Goal: Information Seeking & Learning: Learn about a topic

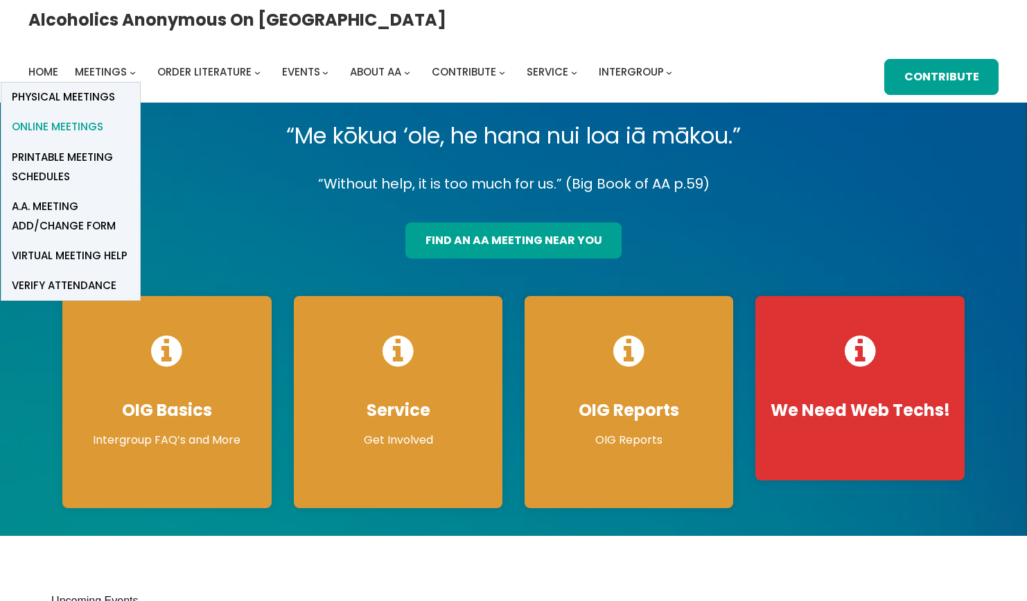
click at [103, 117] on span "Online Meetings" at bounding box center [57, 126] width 91 height 19
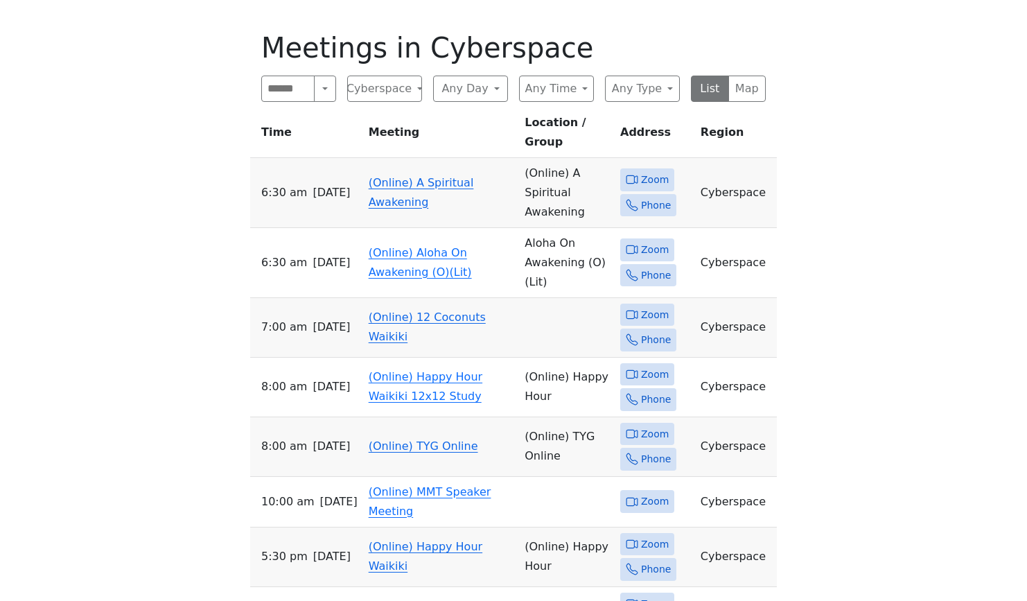
click at [403, 176] on link "(Online) A Spiritual Awakening" at bounding box center [421, 192] width 105 height 33
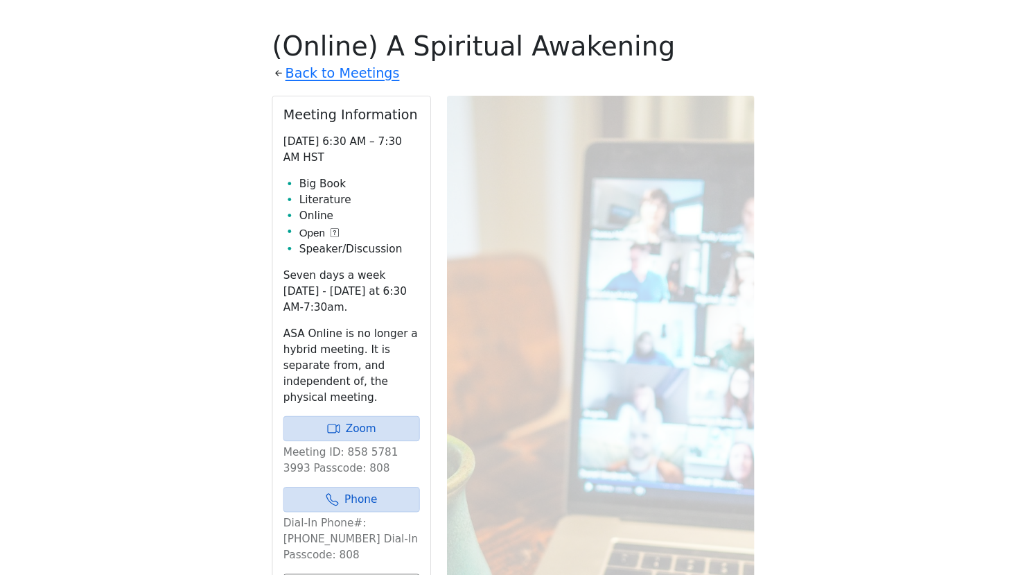
scroll to position [726, 0]
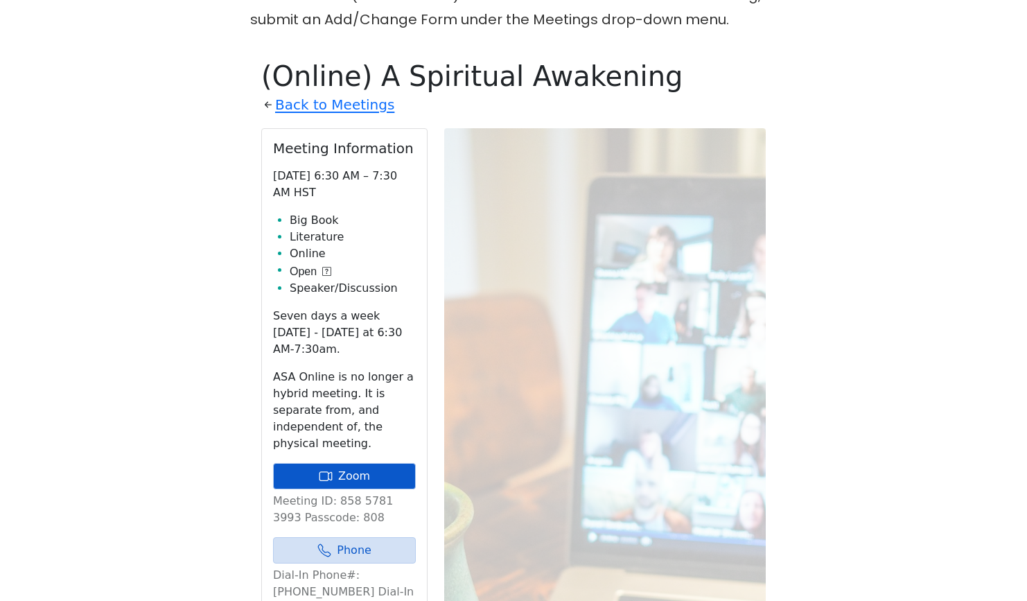
click at [366, 463] on link "Zoom" at bounding box center [344, 476] width 143 height 26
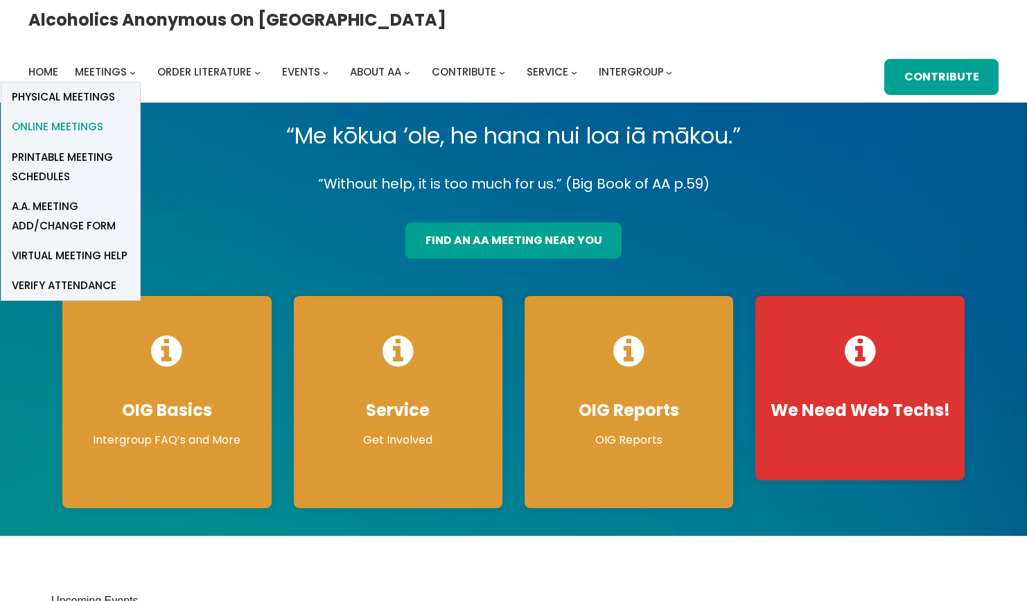
click at [103, 117] on span "Online Meetings" at bounding box center [57, 126] width 91 height 19
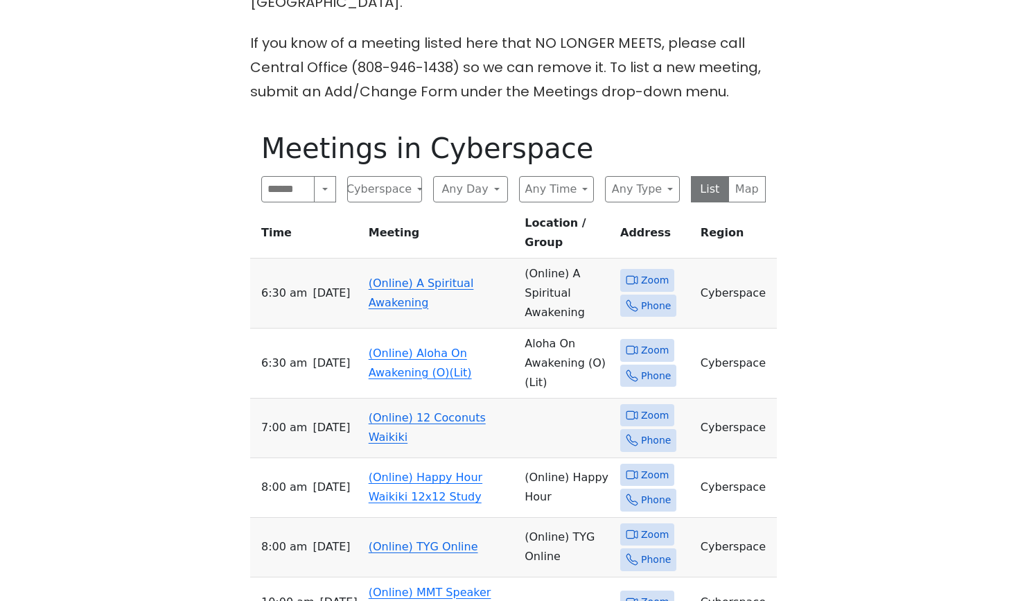
scroll to position [663, 0]
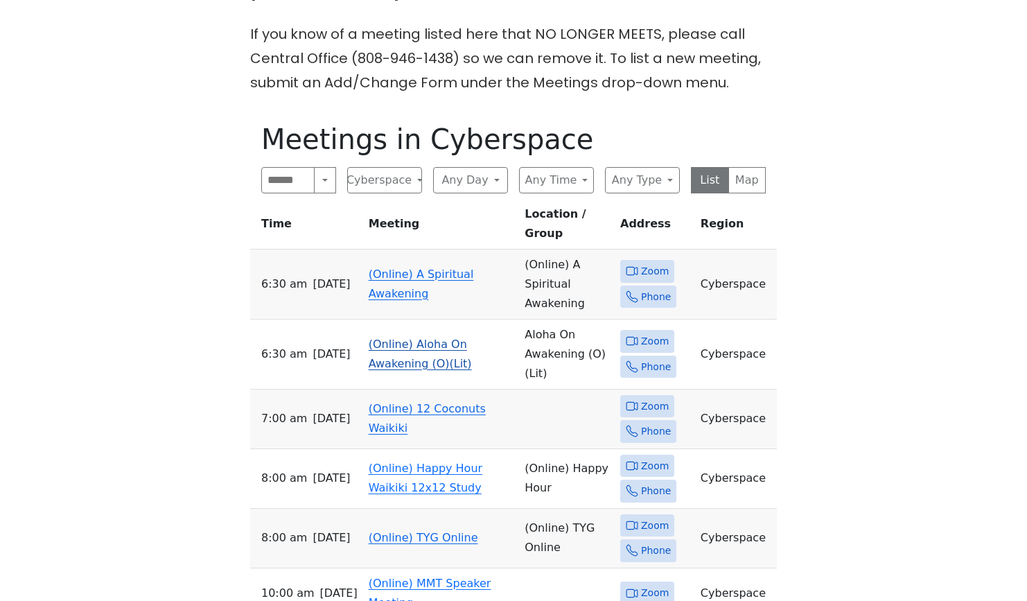
click at [415, 338] on link "(Online) Aloha On Awakening (O)(Lit)" at bounding box center [420, 354] width 103 height 33
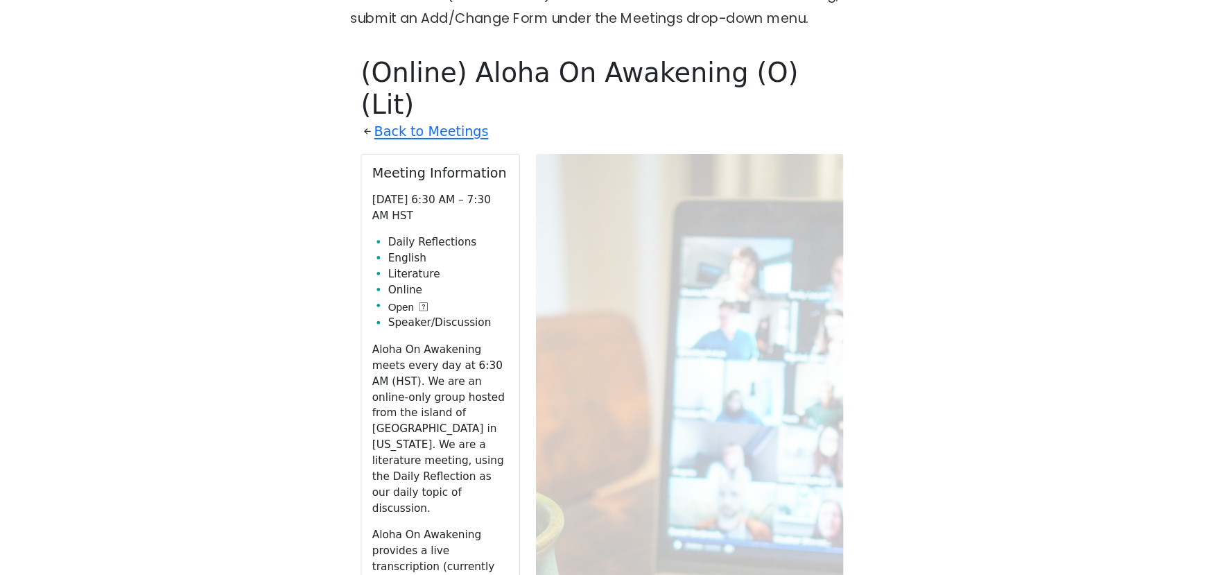
scroll to position [721, 0]
